Goal: Task Accomplishment & Management: Use online tool/utility

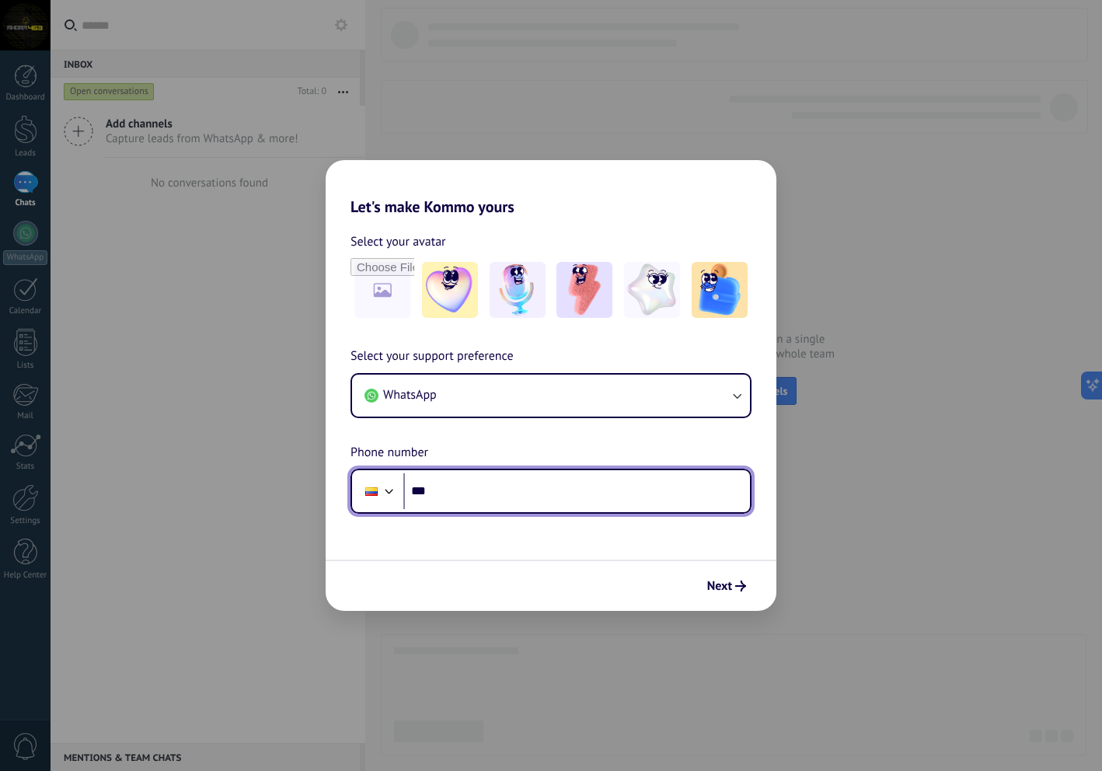
click at [422, 502] on input "***" at bounding box center [576, 491] width 347 height 36
click at [380, 493] on div at bounding box center [389, 489] width 19 height 19
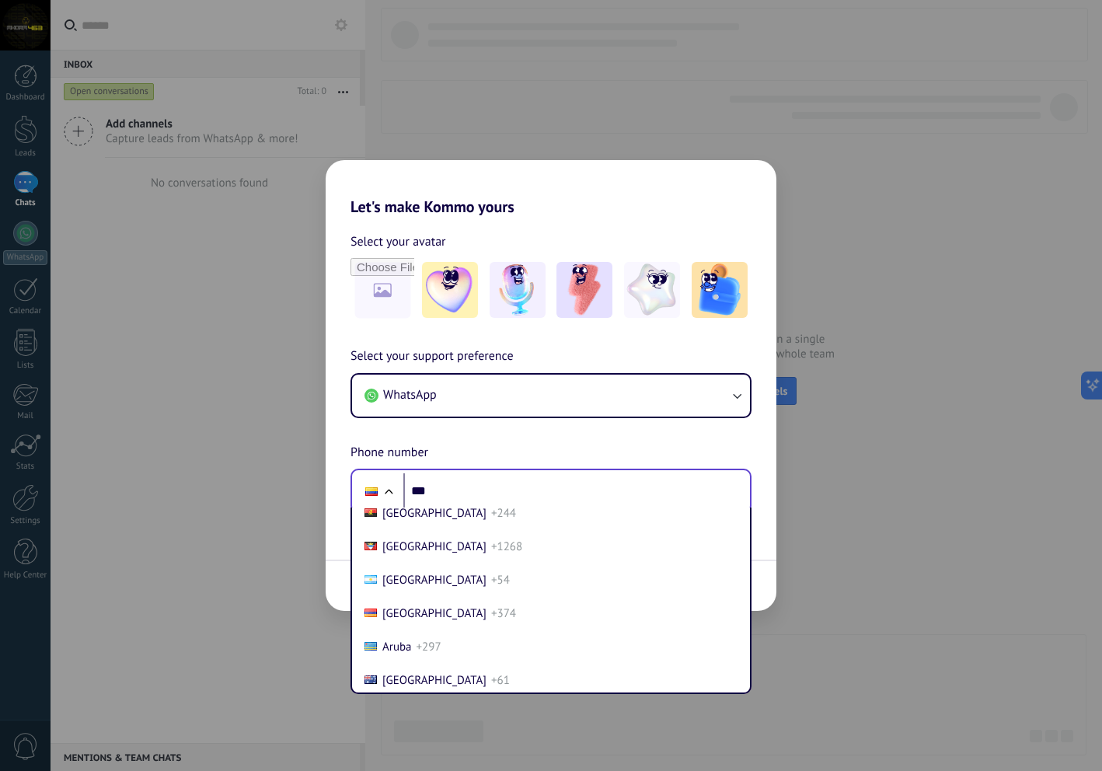
scroll to position [155, 0]
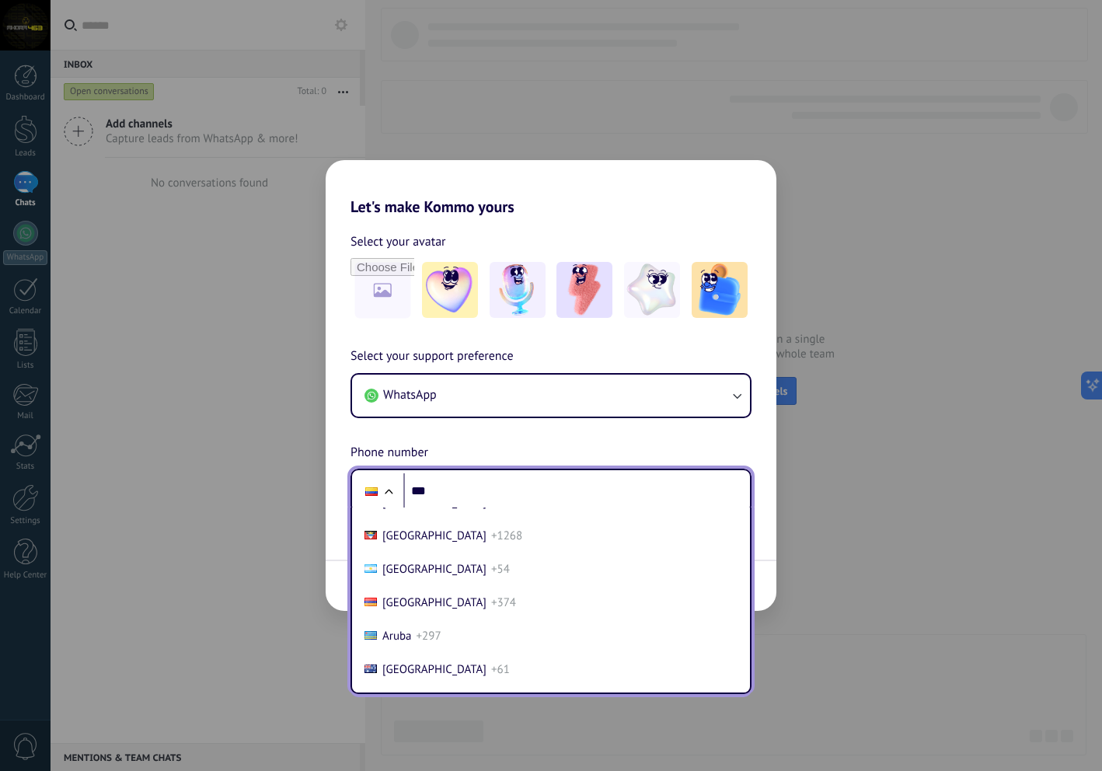
click at [467, 563] on li "[GEOGRAPHIC_DATA] +54" at bounding box center [551, 569] width 386 height 33
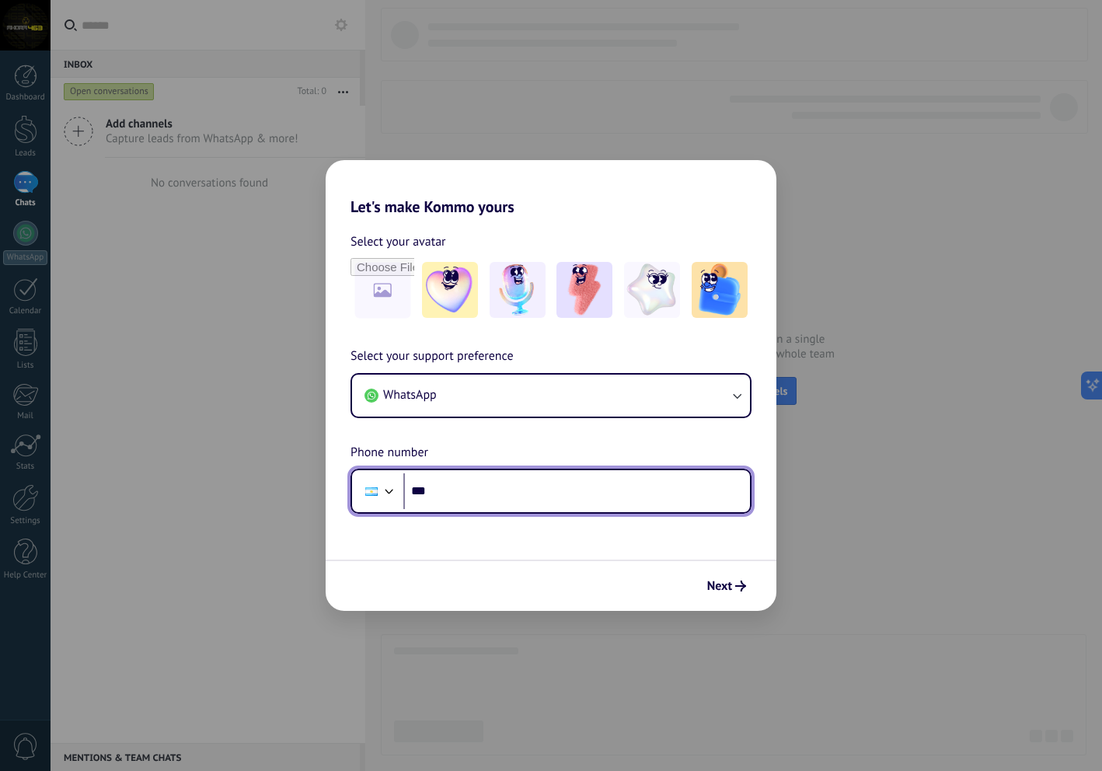
click at [491, 486] on input "***" at bounding box center [576, 491] width 347 height 36
type input "**********"
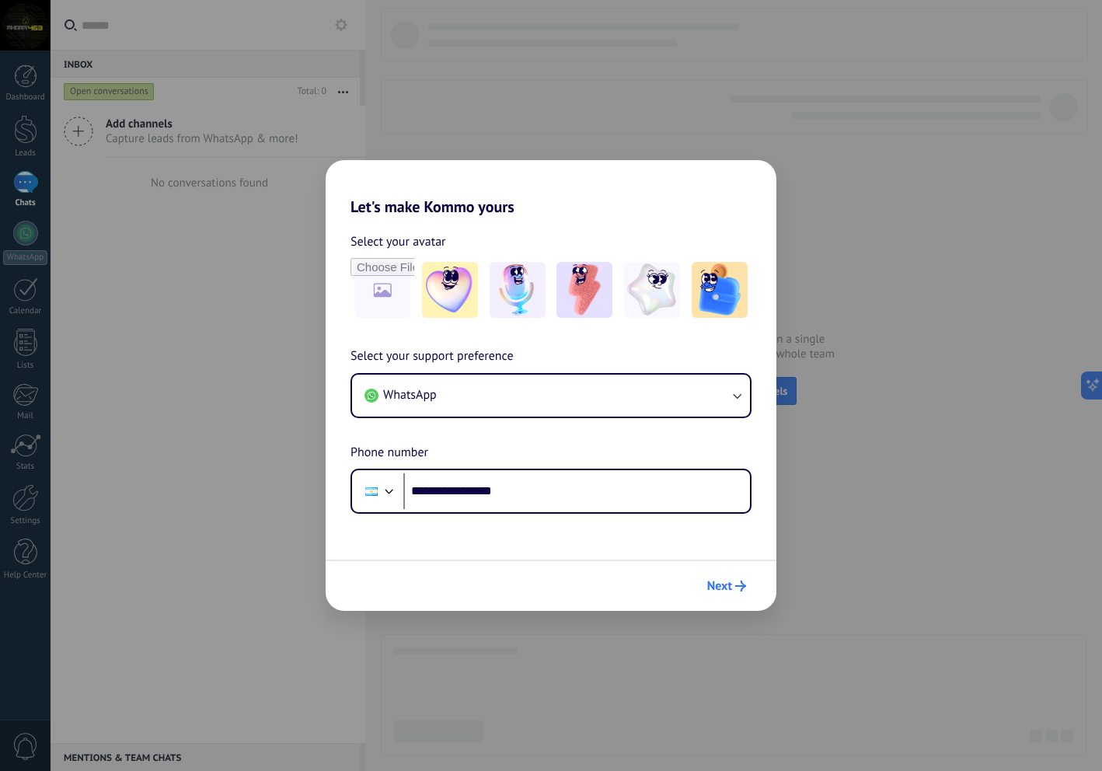
click at [734, 589] on span "Next" at bounding box center [726, 586] width 39 height 11
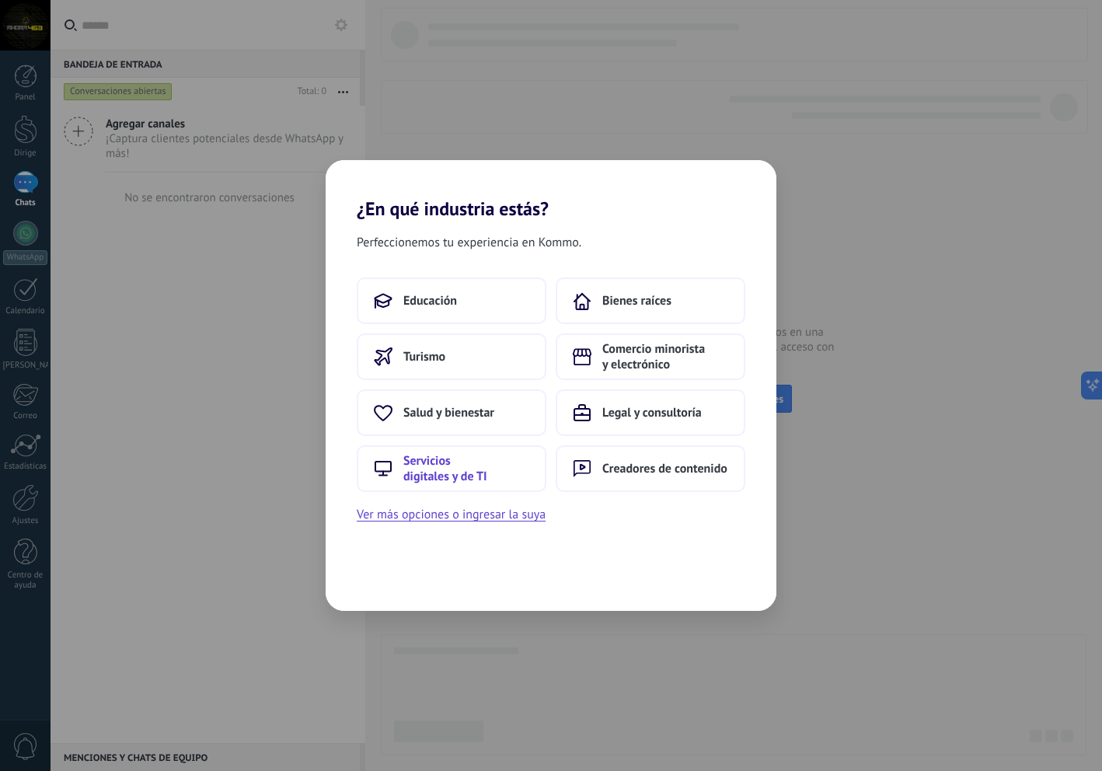
click at [440, 470] on font "Servicios digitales y de TI" at bounding box center [445, 468] width 84 height 31
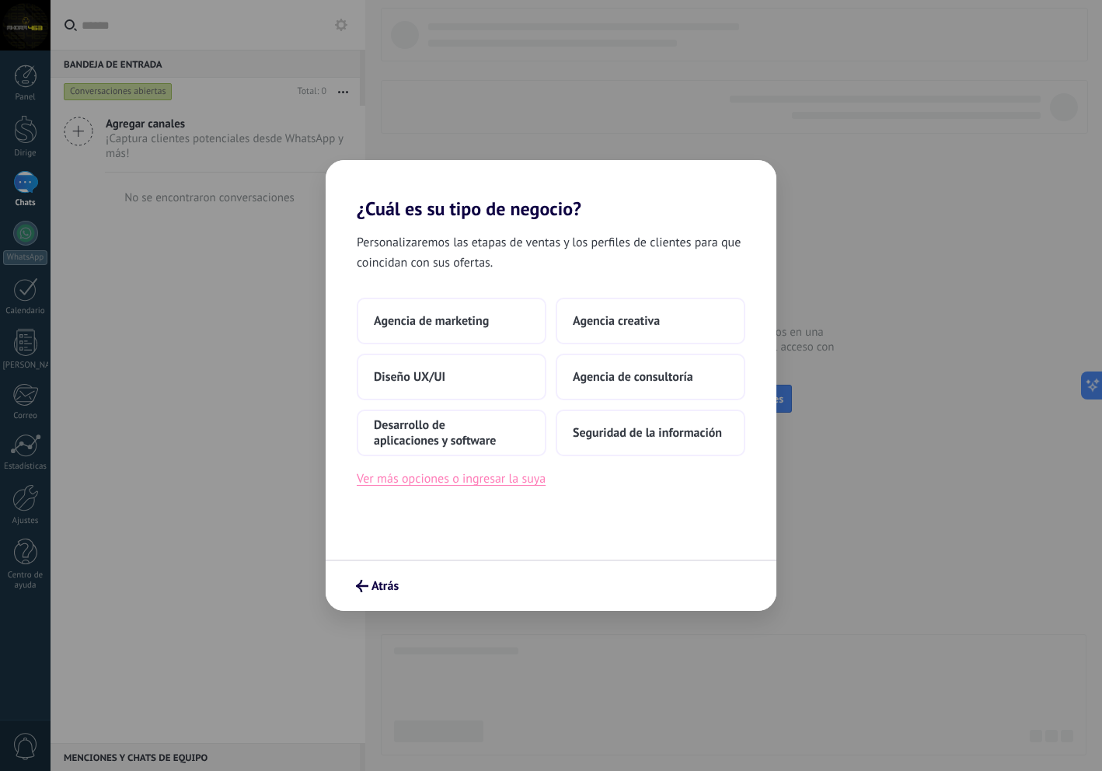
click at [431, 487] on button "Ver más opciones o ingresar la suya" at bounding box center [451, 479] width 189 height 20
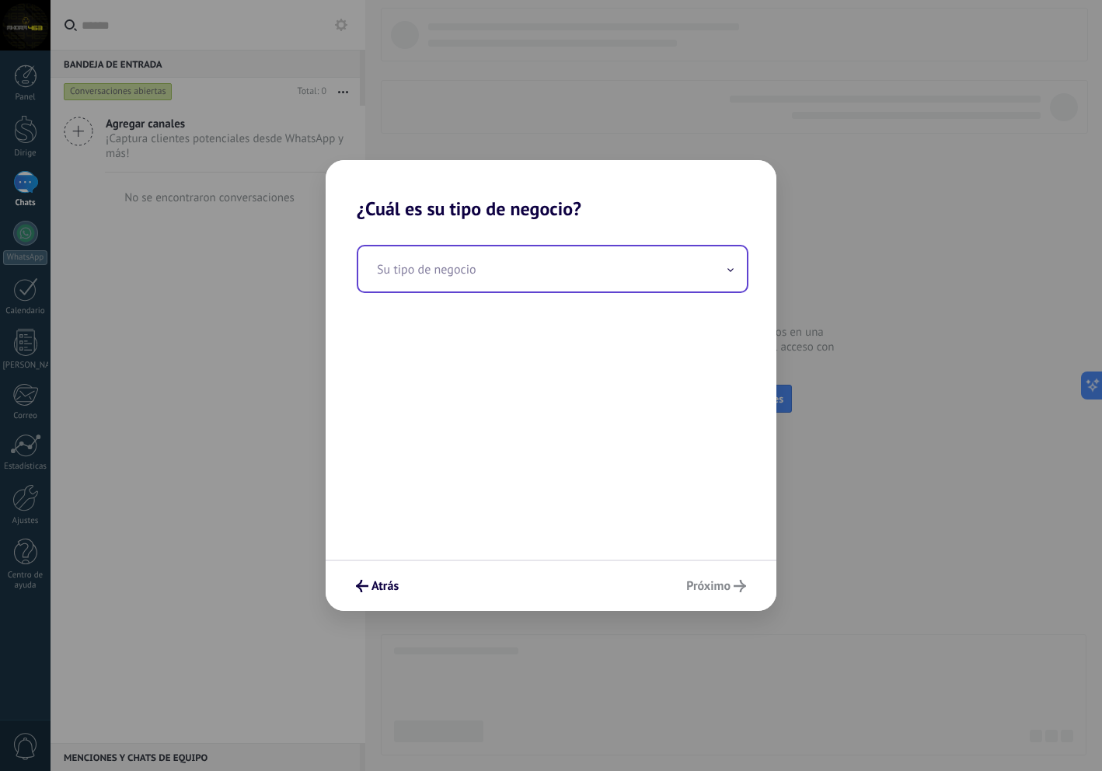
click at [477, 276] on input "text" at bounding box center [552, 268] width 389 height 45
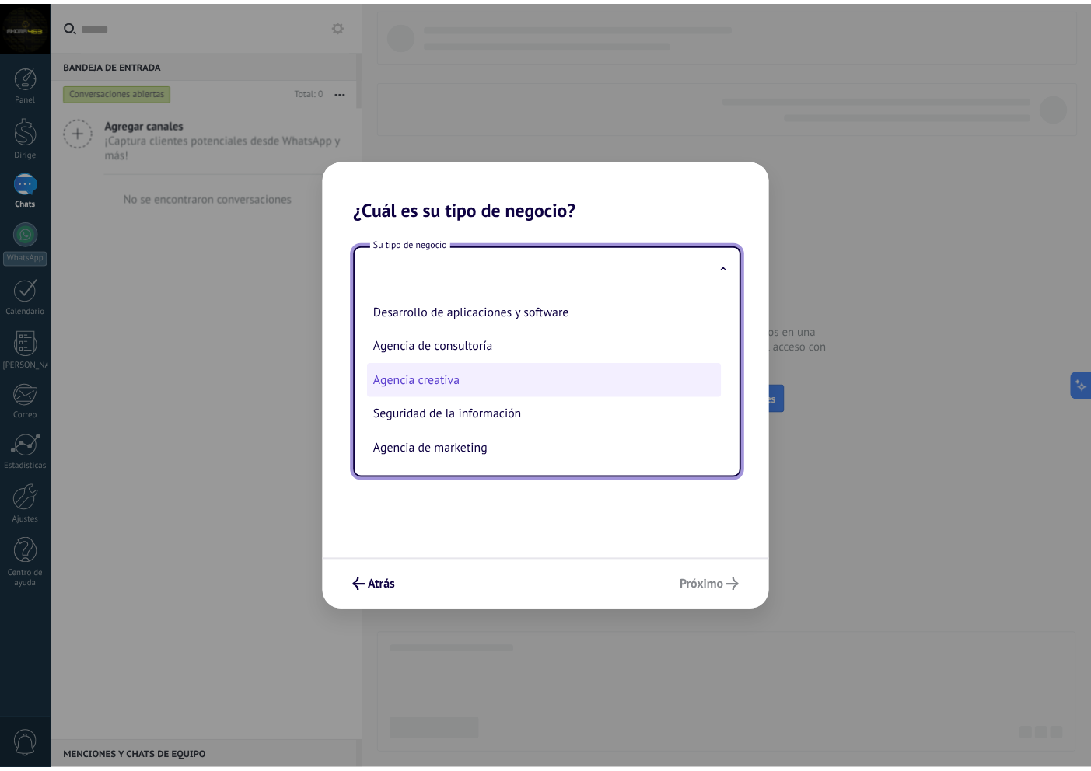
scroll to position [36, 0]
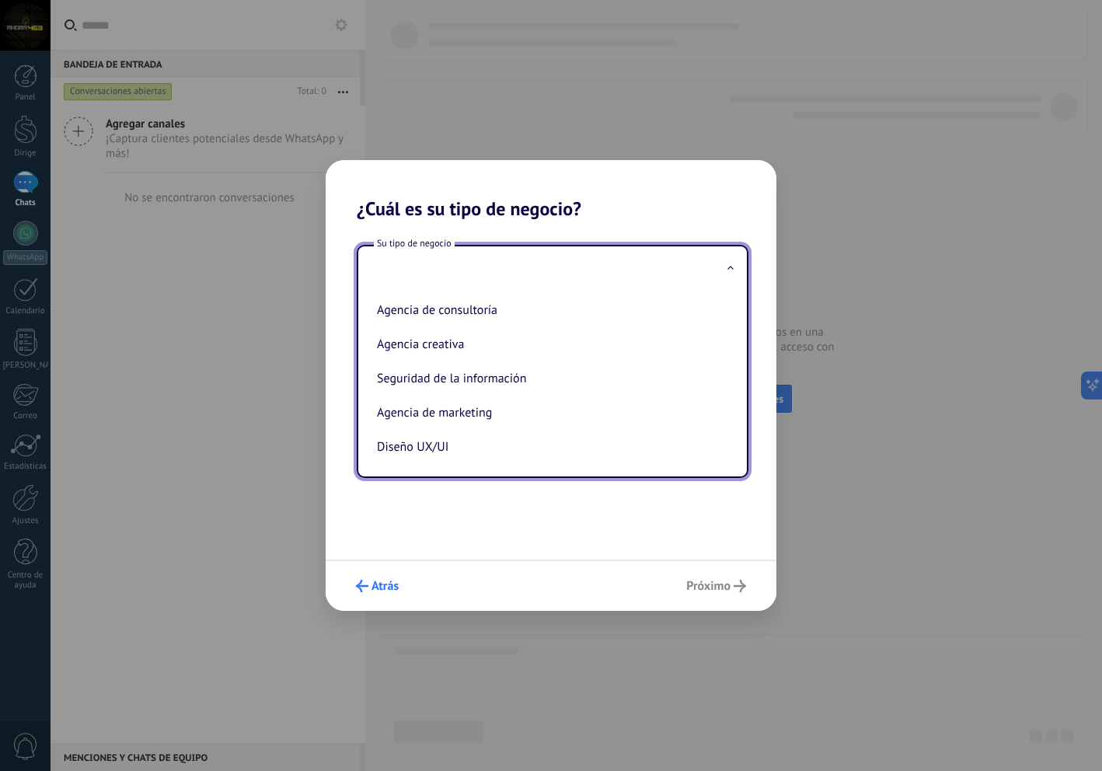
click at [375, 586] on font "Atrás" at bounding box center [385, 586] width 27 height 16
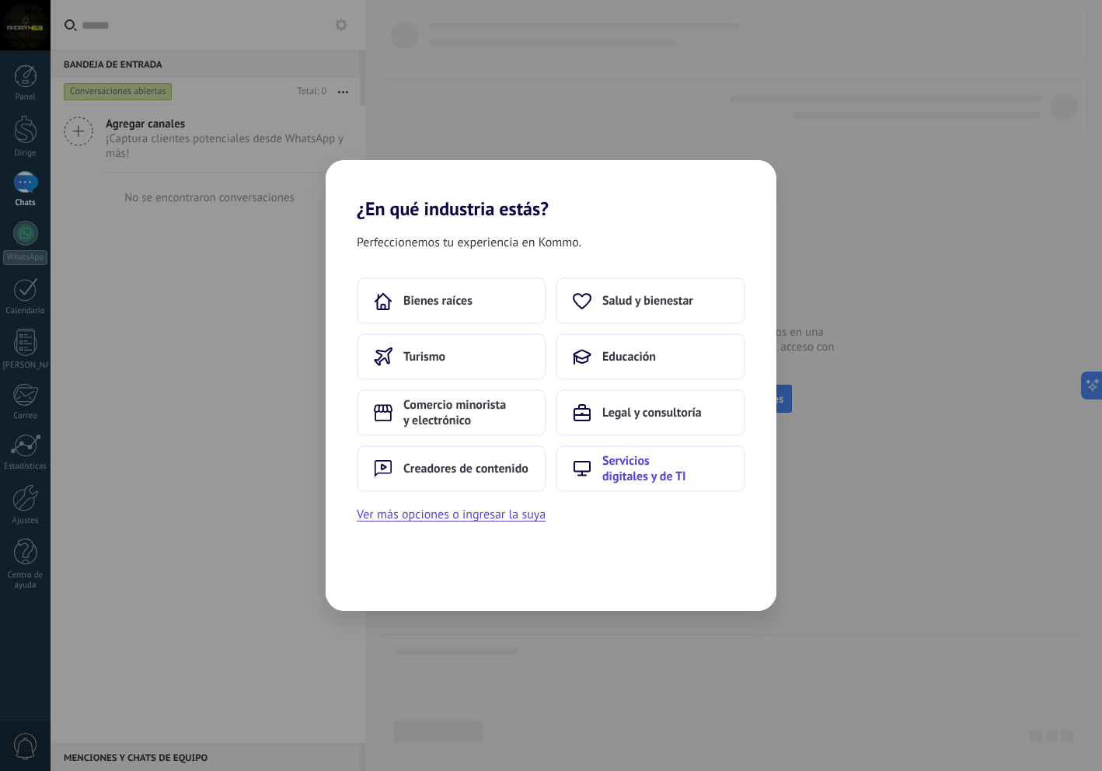
click at [619, 476] on font "Servicios digitales y de TI" at bounding box center [645, 468] width 84 height 31
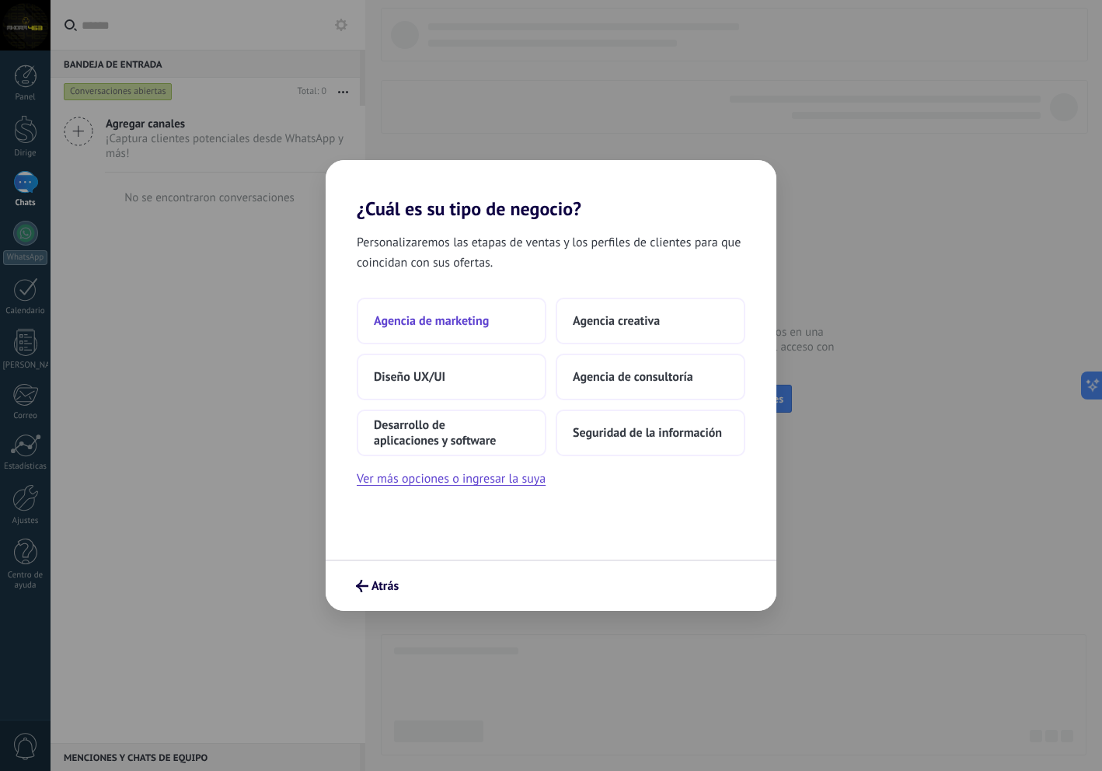
click at [446, 337] on button "Agencia de marketing" at bounding box center [452, 321] width 190 height 47
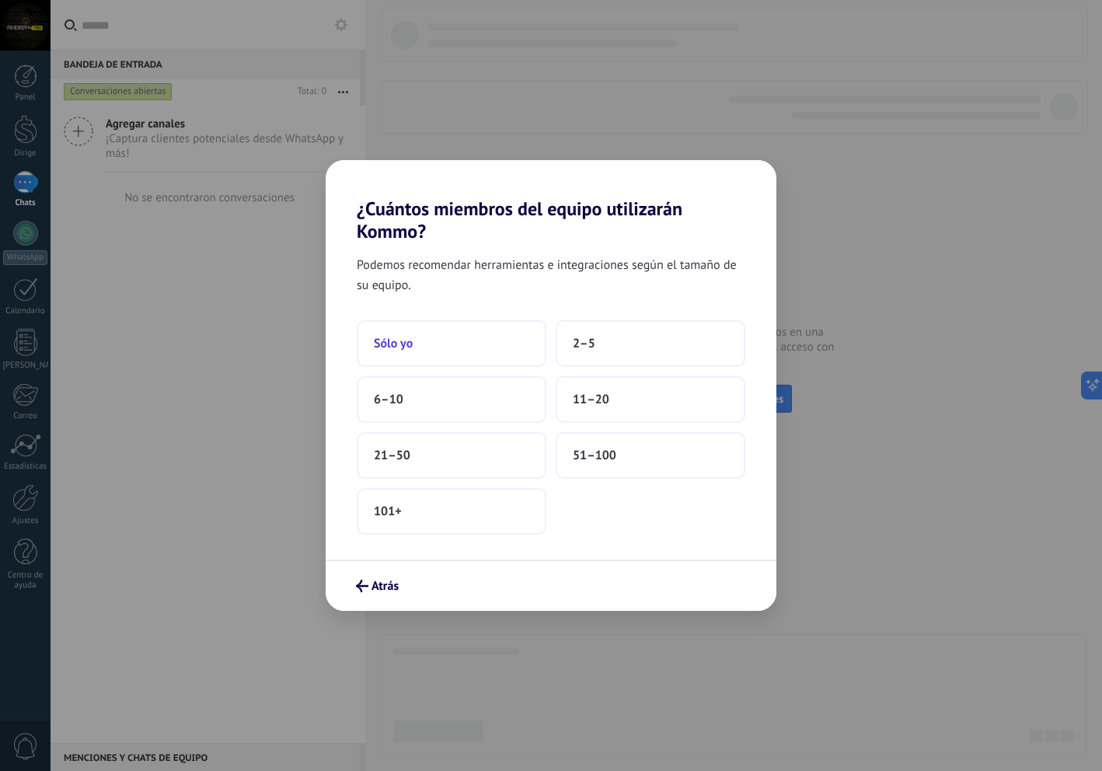
click at [430, 342] on button "Sólo yo" at bounding box center [452, 343] width 190 height 47
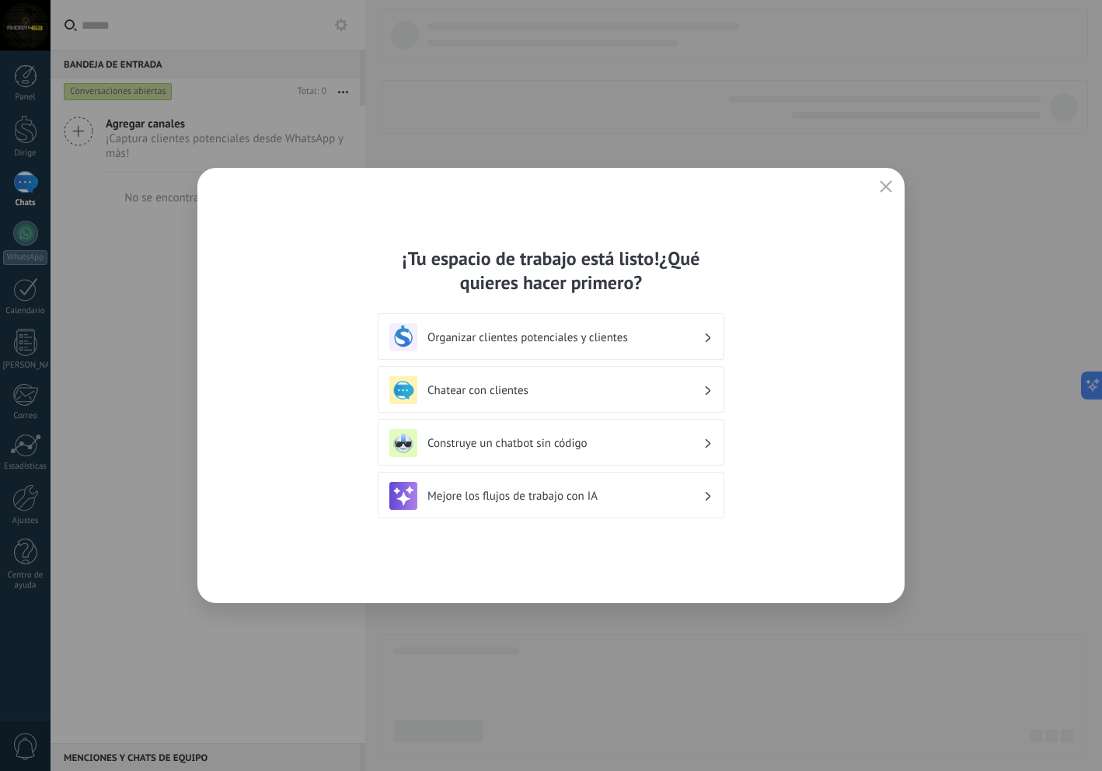
click at [540, 387] on h3 "Chatear con clientes" at bounding box center [566, 390] width 276 height 15
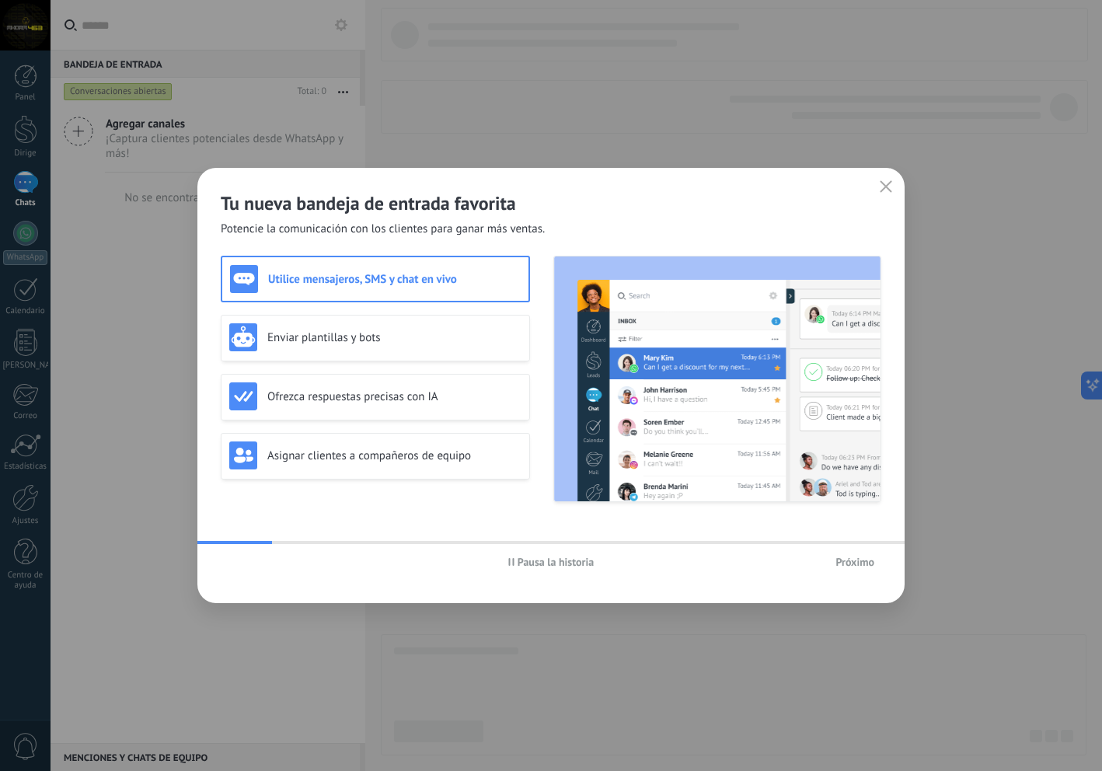
click at [885, 187] on icon "button" at bounding box center [886, 186] width 12 height 12
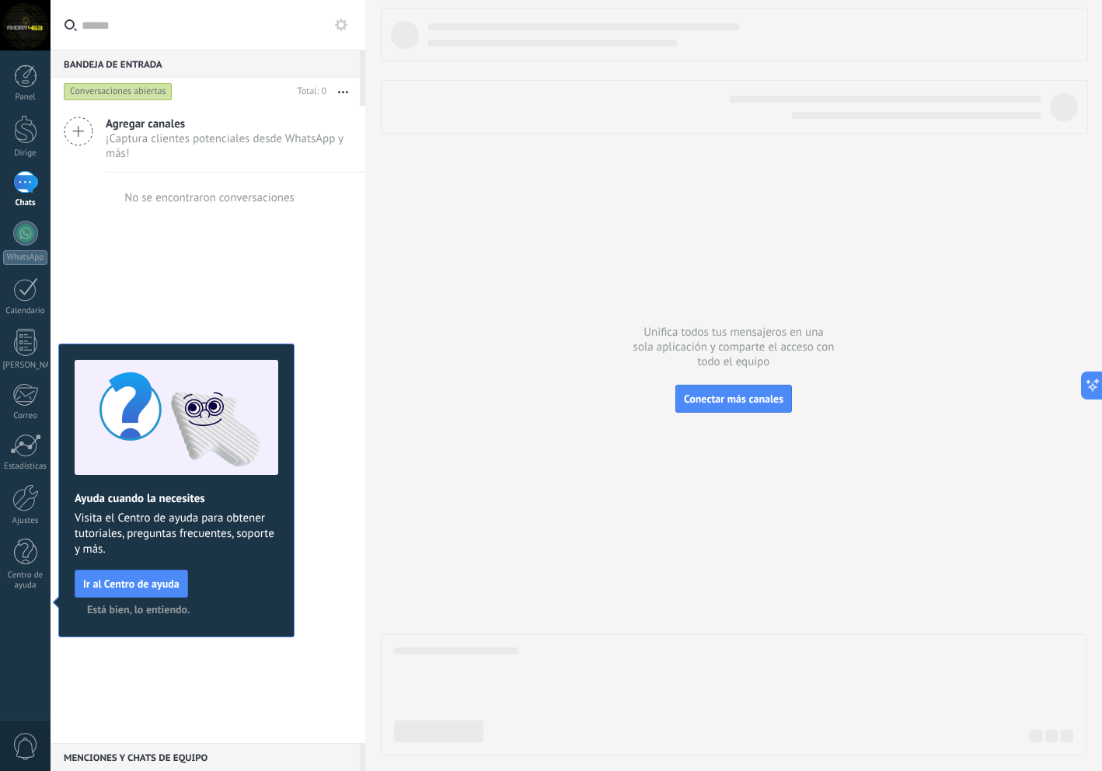
click at [22, 187] on div at bounding box center [25, 182] width 25 height 23
click at [39, 507] on link "Ajustes" at bounding box center [25, 505] width 51 height 42
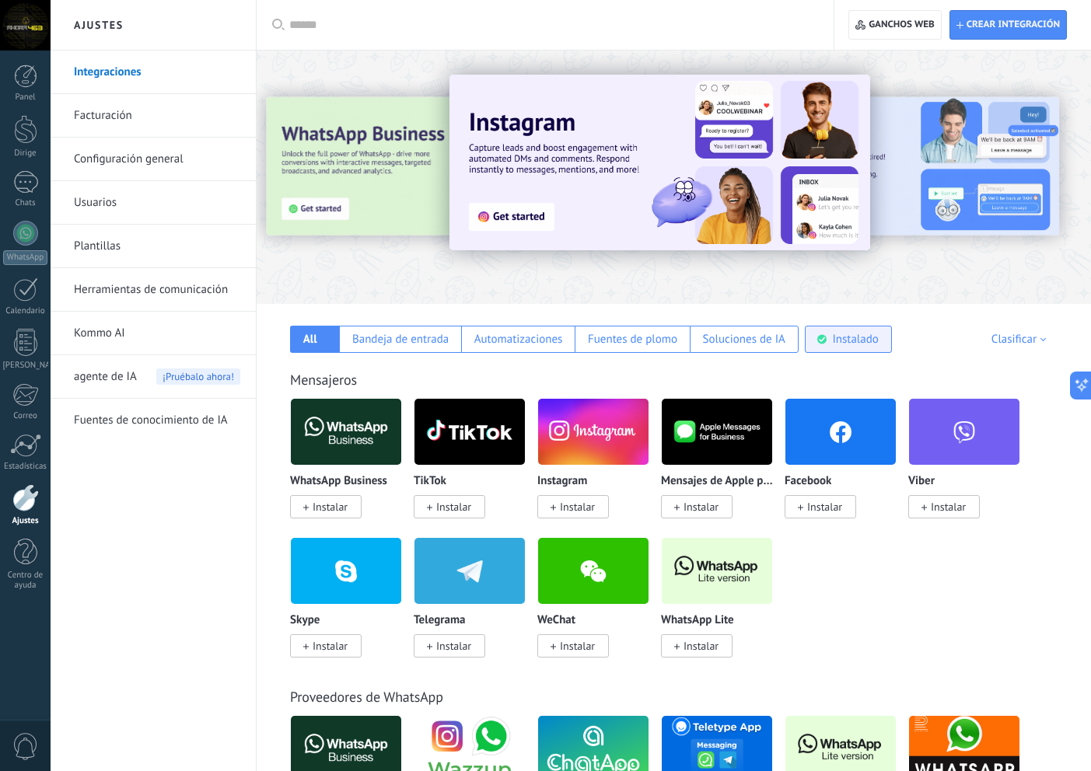
click at [857, 335] on font "Instalado" at bounding box center [855, 339] width 46 height 15
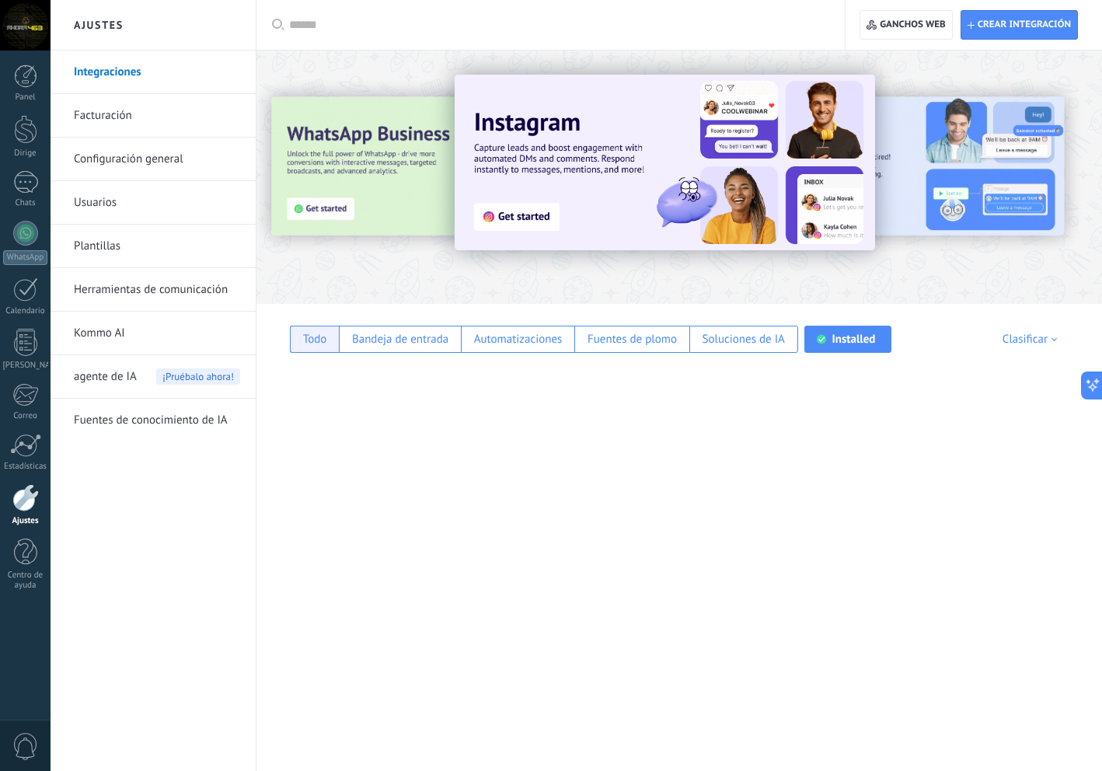
drag, startPoint x: 278, startPoint y: 330, endPoint x: 301, endPoint y: 337, distance: 23.8
click at [281, 330] on div "Todo Bandeja de entrada Automatizaciones Fuentes de plomo Soluciones de IA Inst…" at bounding box center [679, 328] width 815 height 49
click at [305, 339] on font "Todo" at bounding box center [315, 339] width 24 height 15
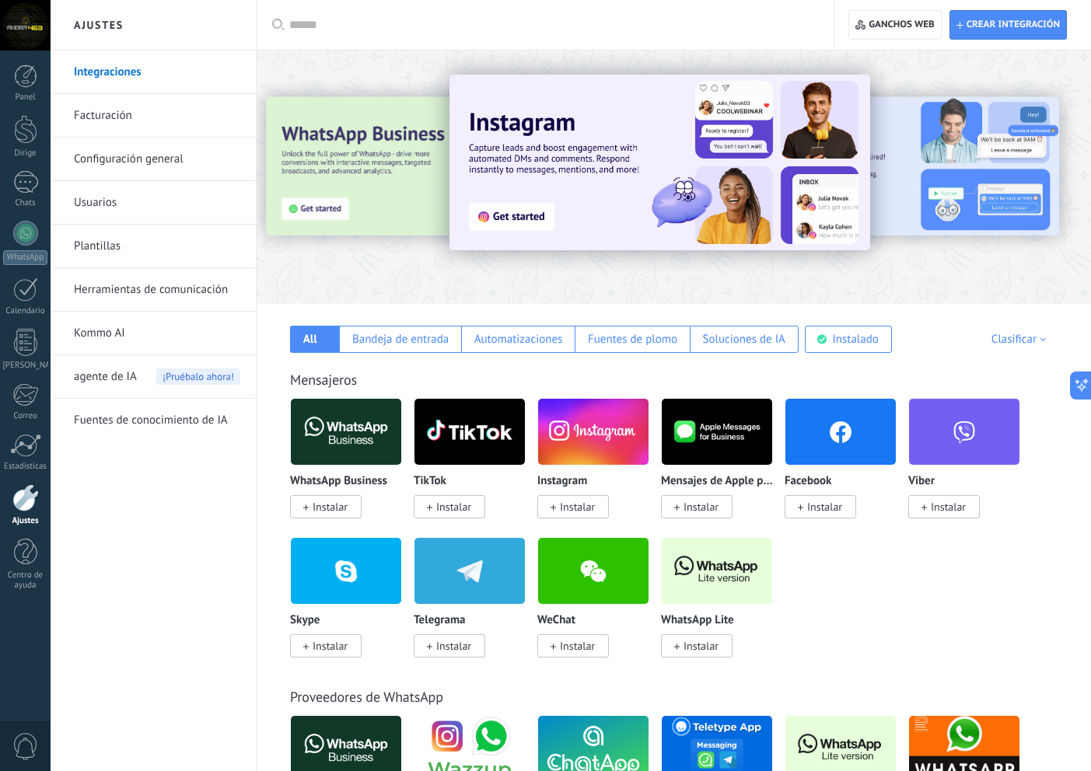
click at [707, 644] on font "Instalar" at bounding box center [700, 646] width 35 height 14
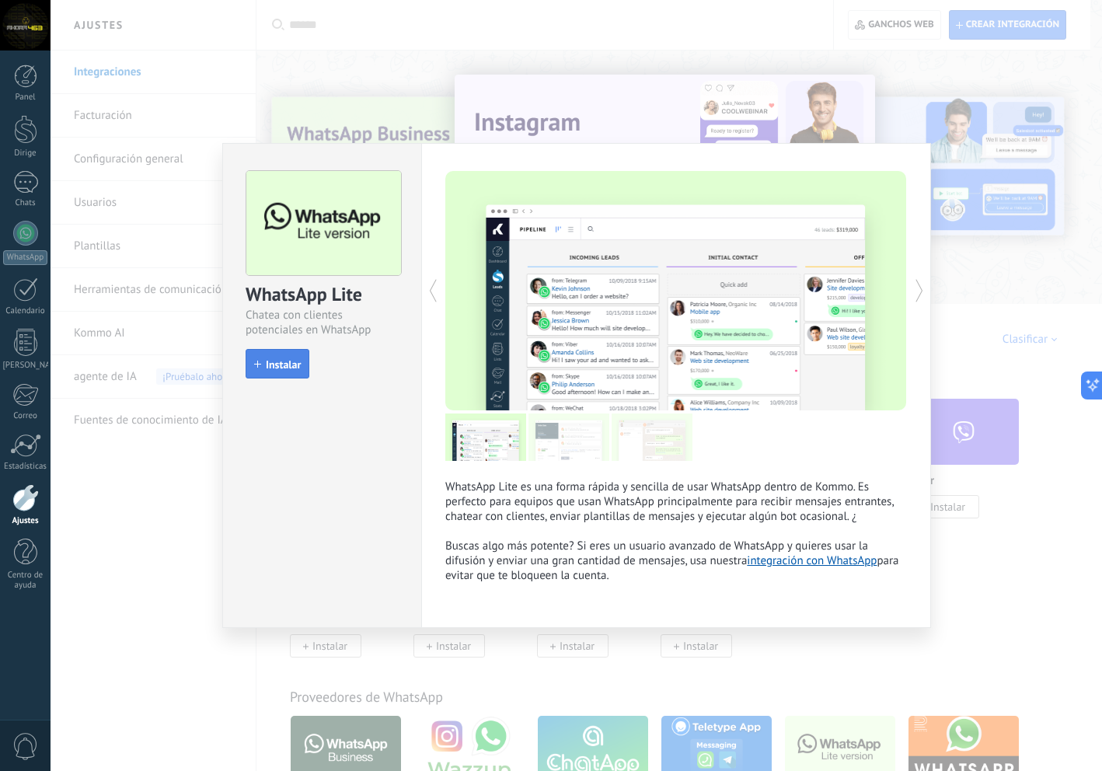
click at [278, 362] on font "Instalar" at bounding box center [283, 365] width 35 height 14
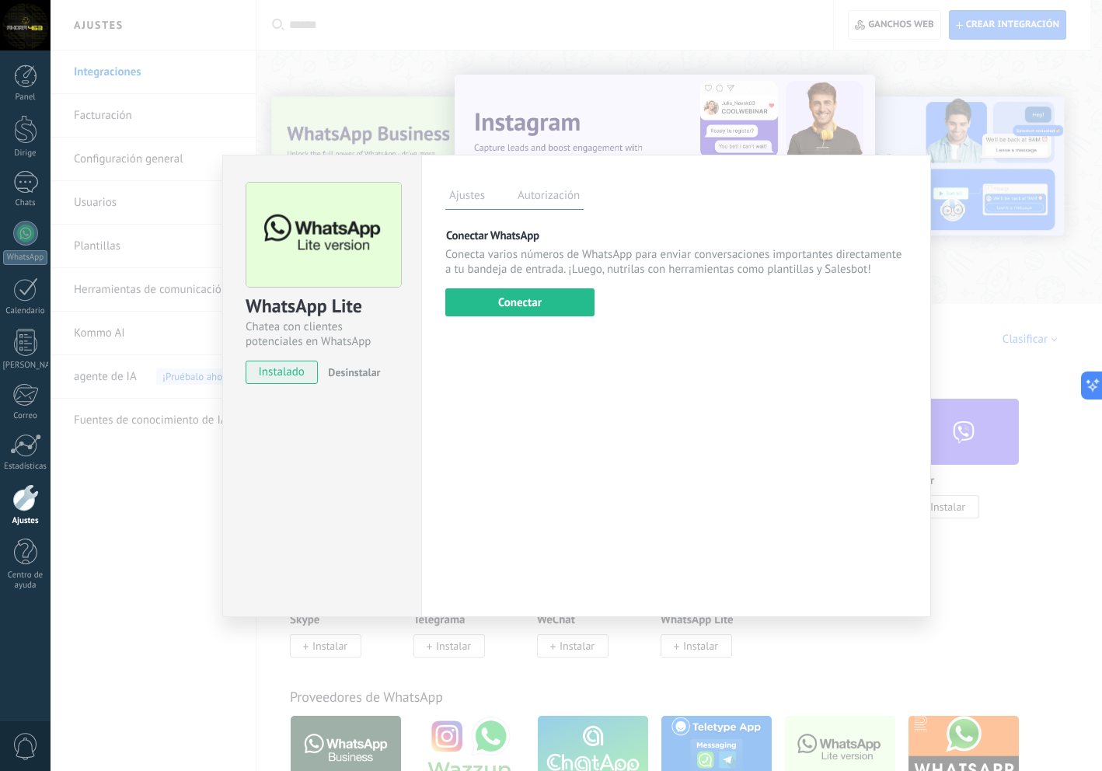
click at [1013, 255] on div "WhatsApp Lite Chatea con clientes potenciales en WhatsApp desde Kommo gratis in…" at bounding box center [577, 385] width 1052 height 771
